Goal: Check status: Check status

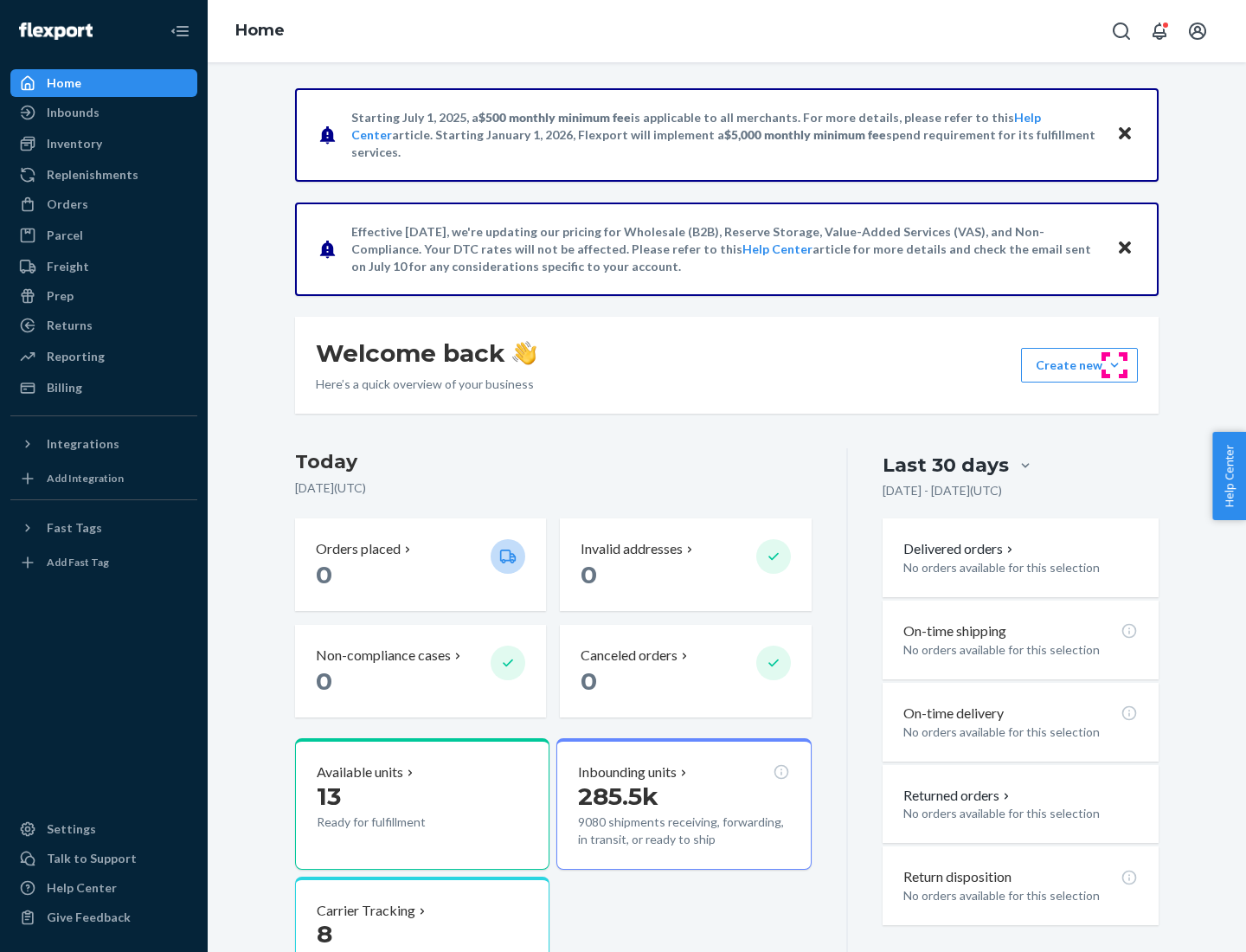
click at [1114, 365] on button "Create new Create new inbound Create new order Create new product" at bounding box center [1079, 364] width 117 height 34
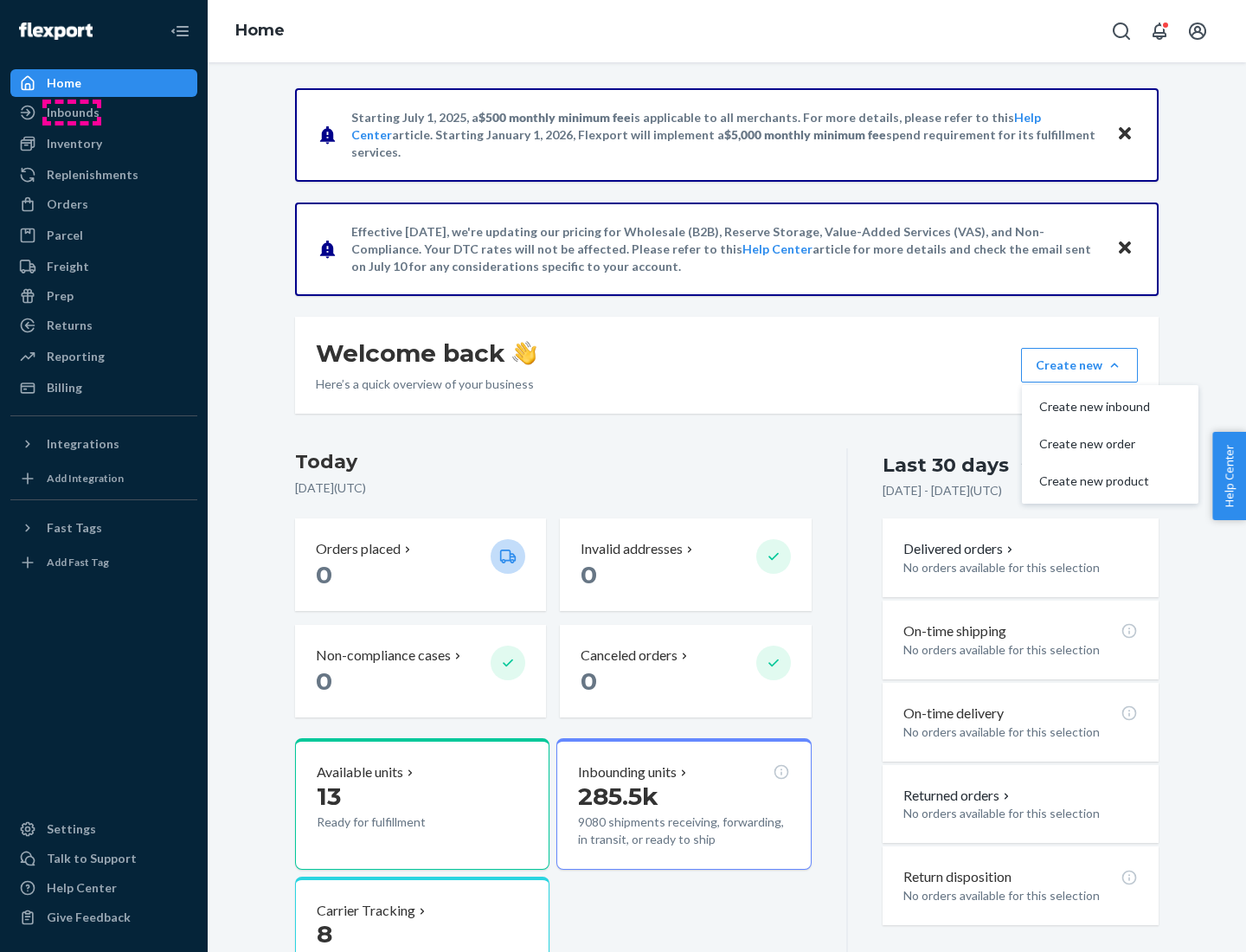
click at [72, 112] on div "Inbounds" at bounding box center [74, 113] width 53 height 18
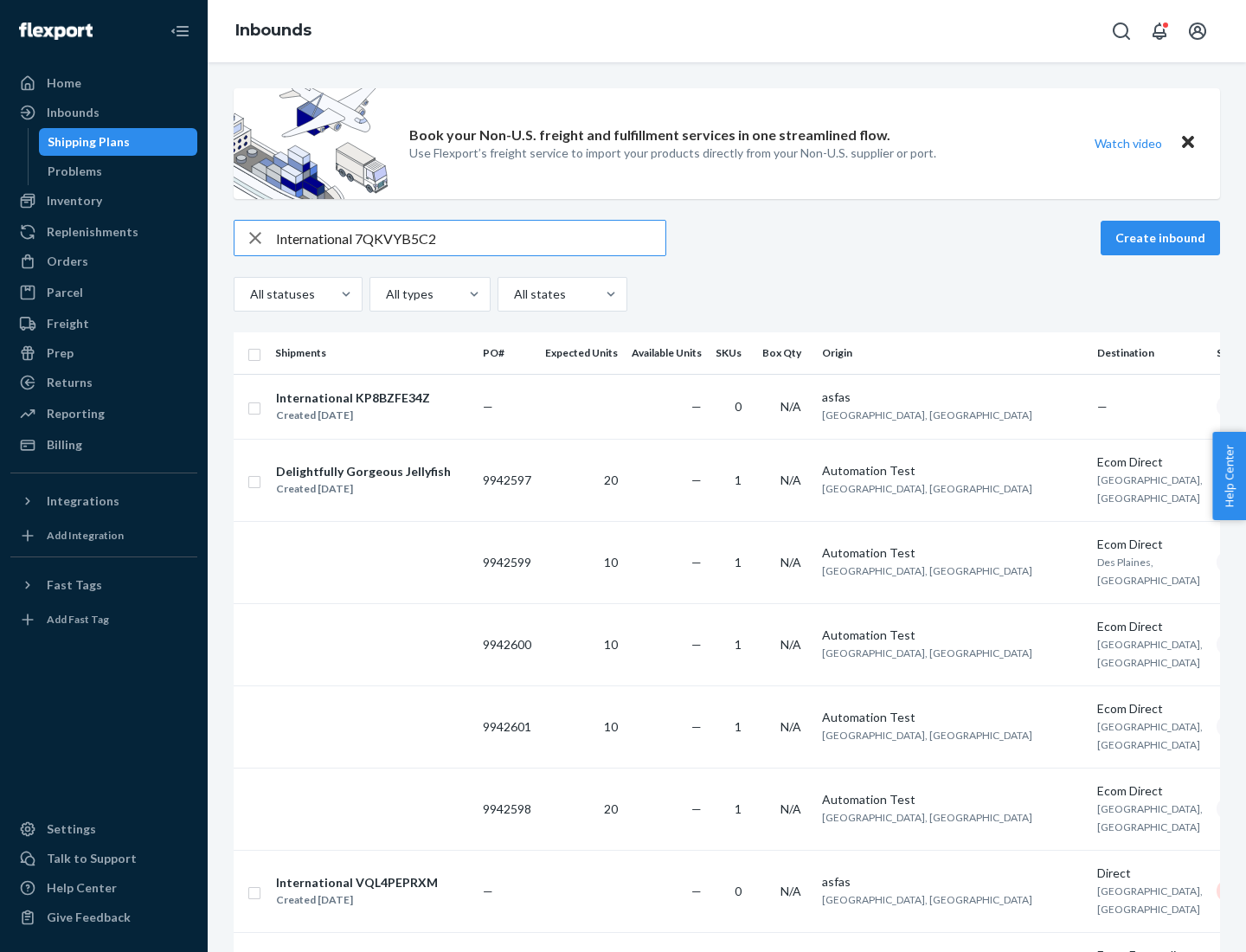
type input "International 7QKVYB5C29"
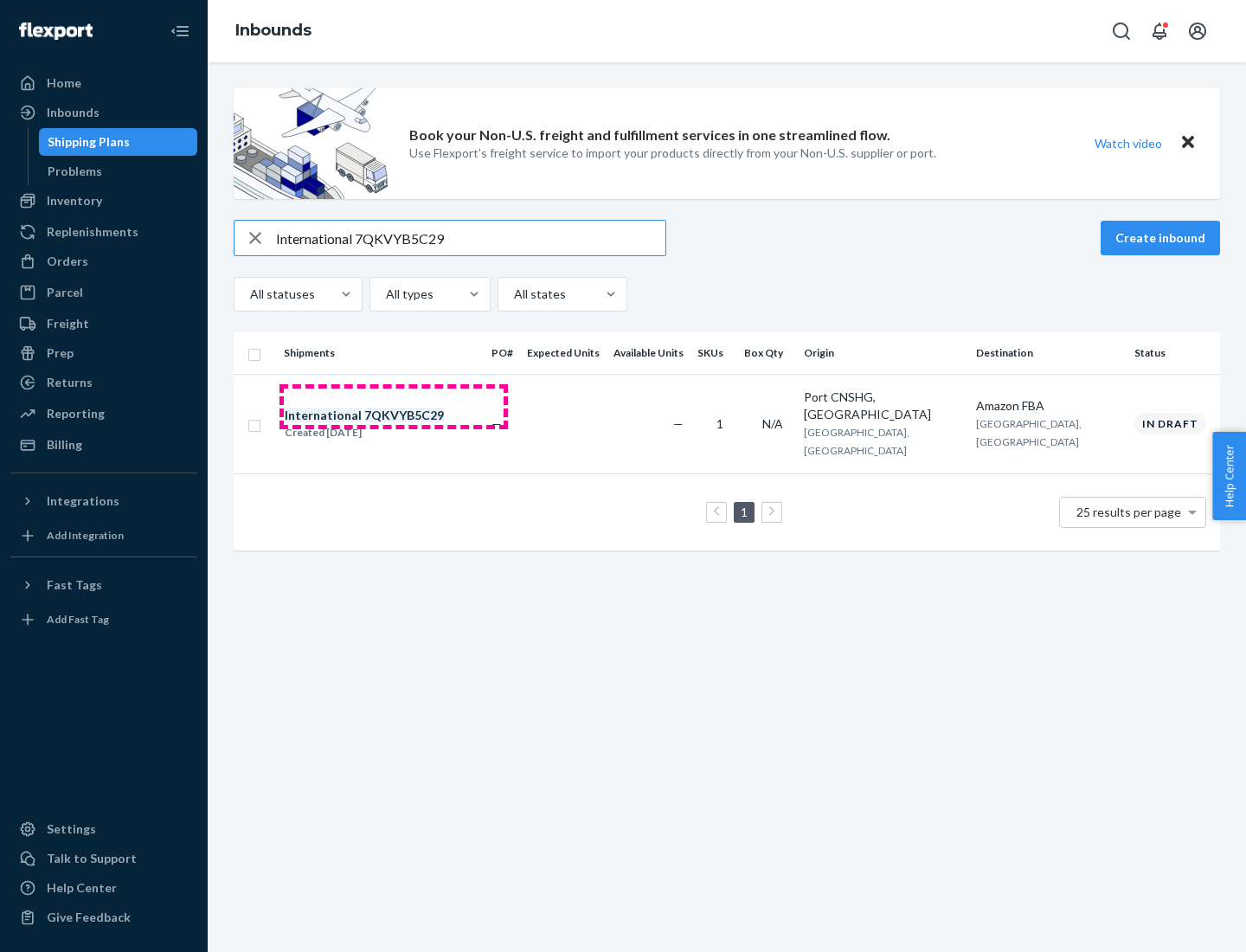
click at [394, 423] on div "Created [DATE]" at bounding box center [365, 432] width 159 height 18
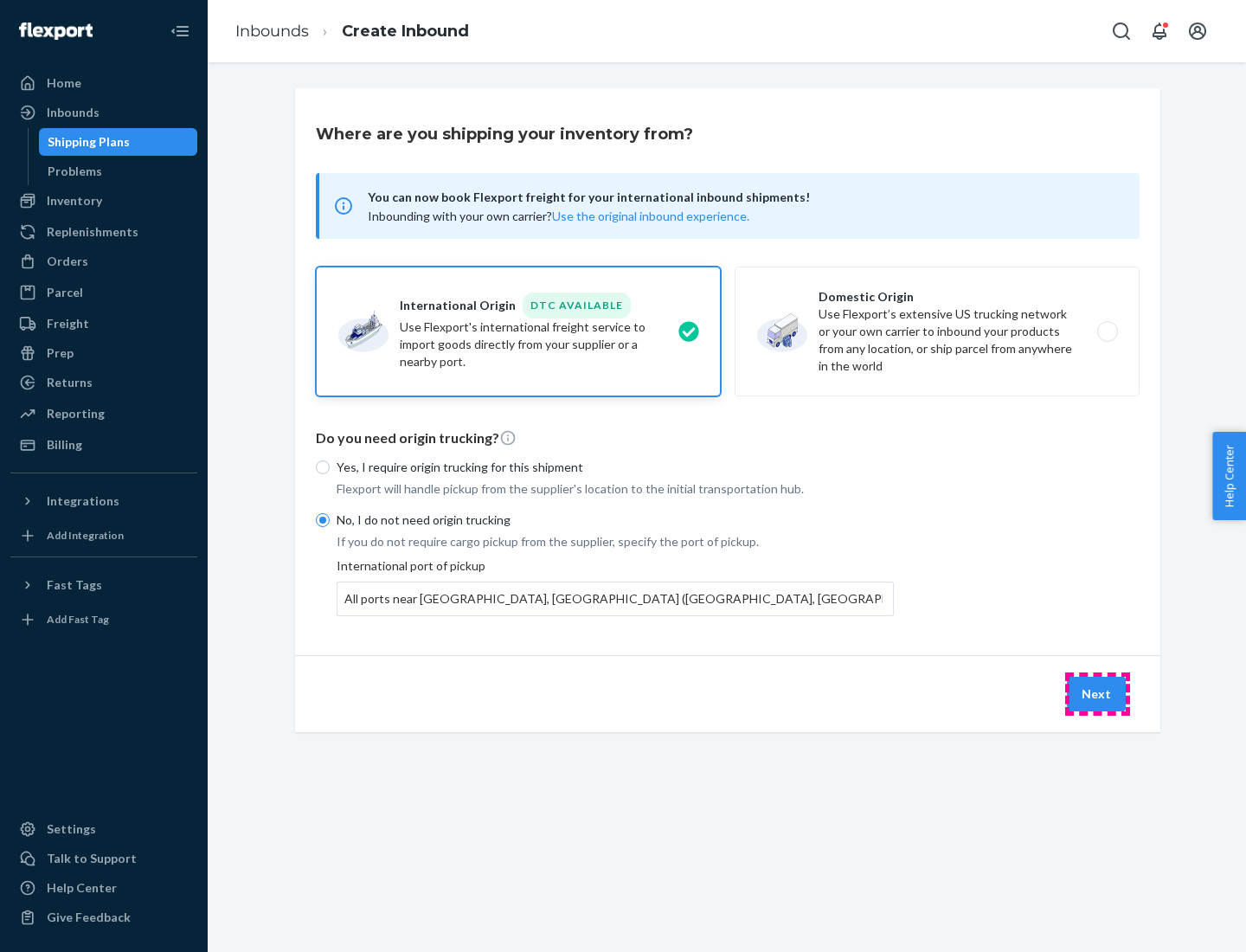
click at [1098, 693] on button "Next" at bounding box center [1097, 694] width 59 height 34
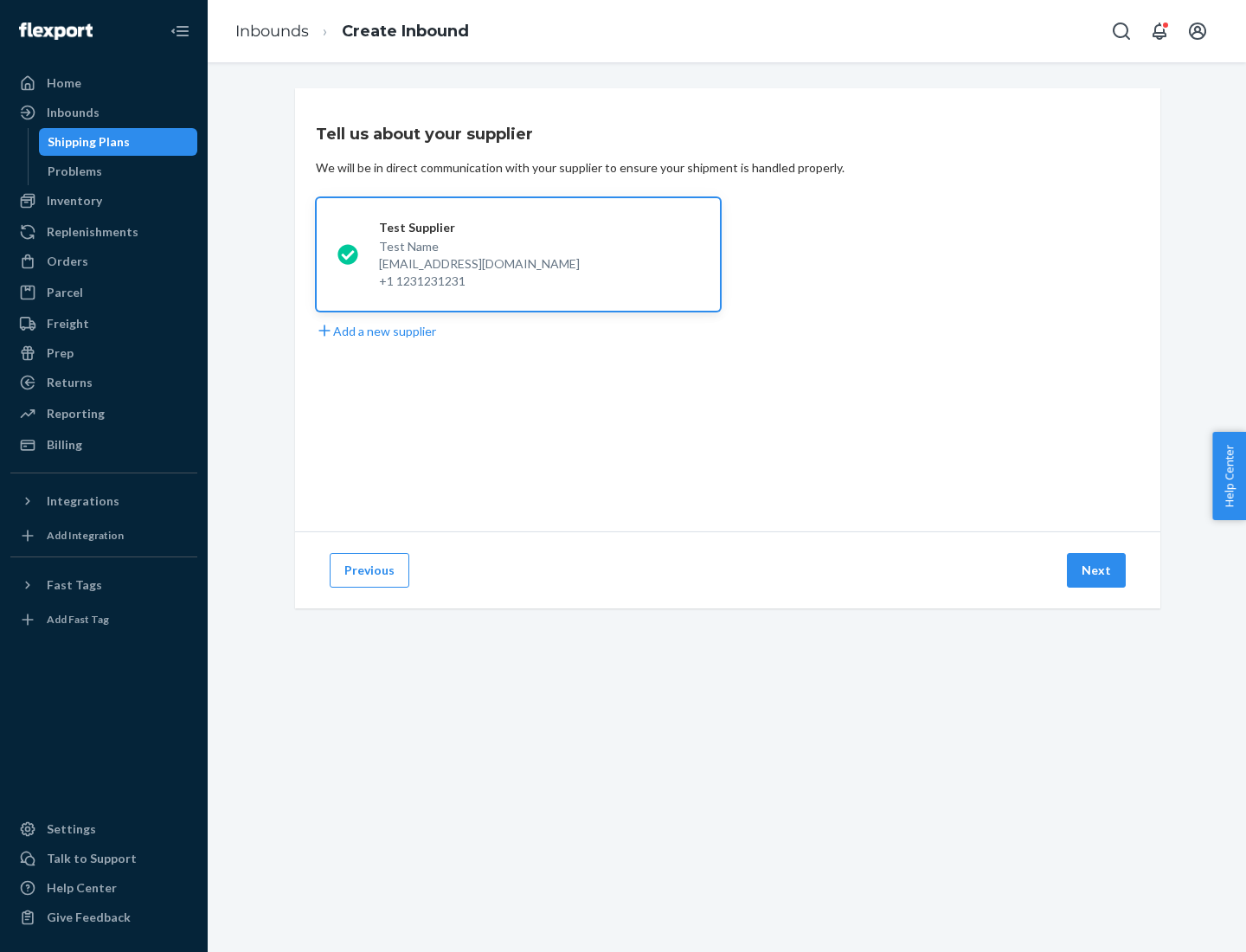
click at [1098, 570] on button "Next" at bounding box center [1097, 570] width 59 height 34
